Goal: Information Seeking & Learning: Find specific fact

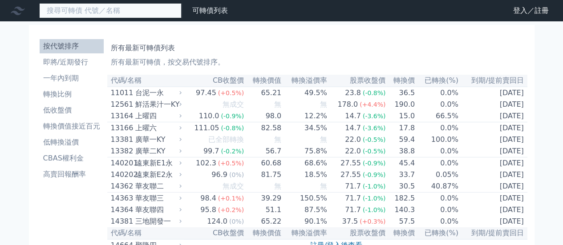
click at [105, 10] on input at bounding box center [110, 10] width 142 height 15
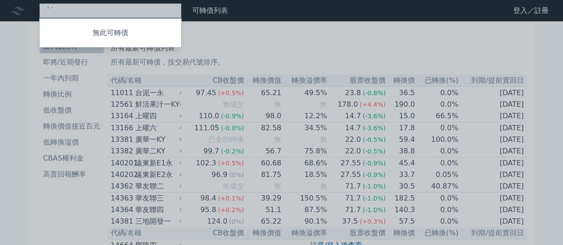
type input "ˋ"
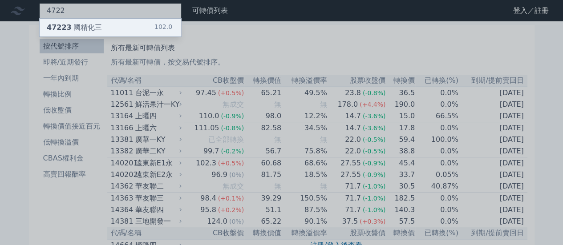
type input "4722"
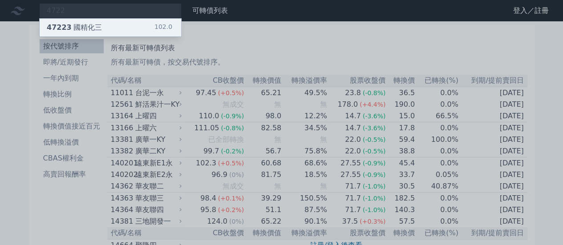
click at [110, 26] on div "47223 國精化三 102.0" at bounding box center [110, 28] width 141 height 18
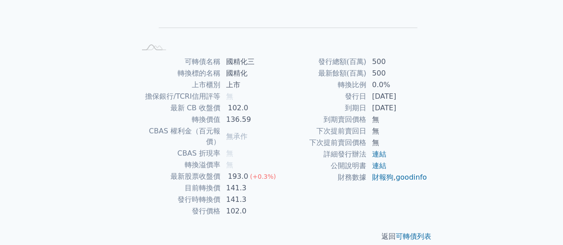
scroll to position [33, 0]
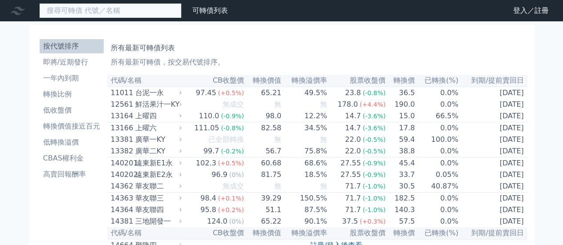
click at [133, 15] on input at bounding box center [110, 10] width 142 height 15
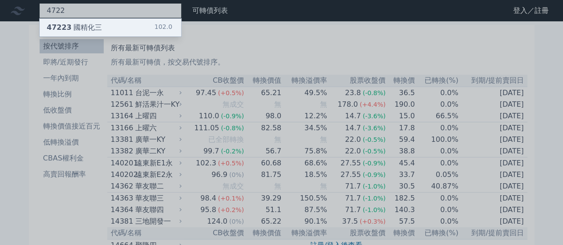
type input "4722"
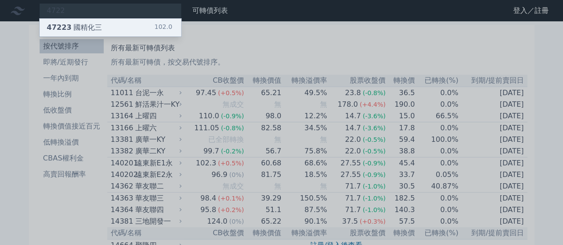
click at [109, 30] on div "47223 國精化三 102.0" at bounding box center [110, 28] width 141 height 18
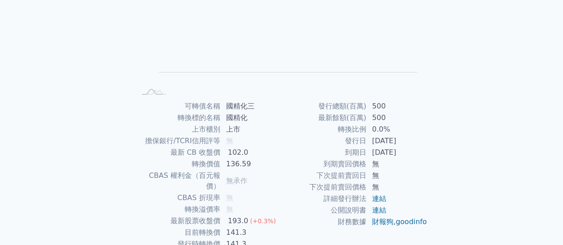
scroll to position [166, 0]
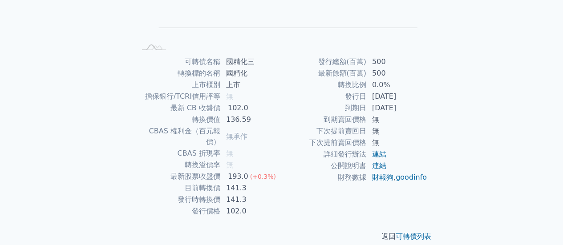
click at [237, 182] on td "141.3" at bounding box center [251, 188] width 61 height 12
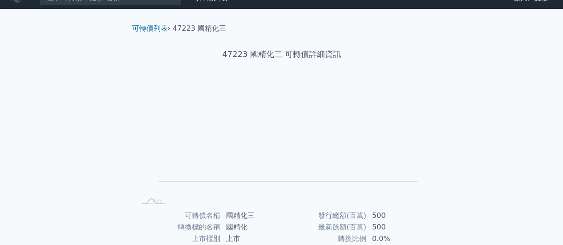
scroll to position [0, 0]
